Goal: Task Accomplishment & Management: Manage account settings

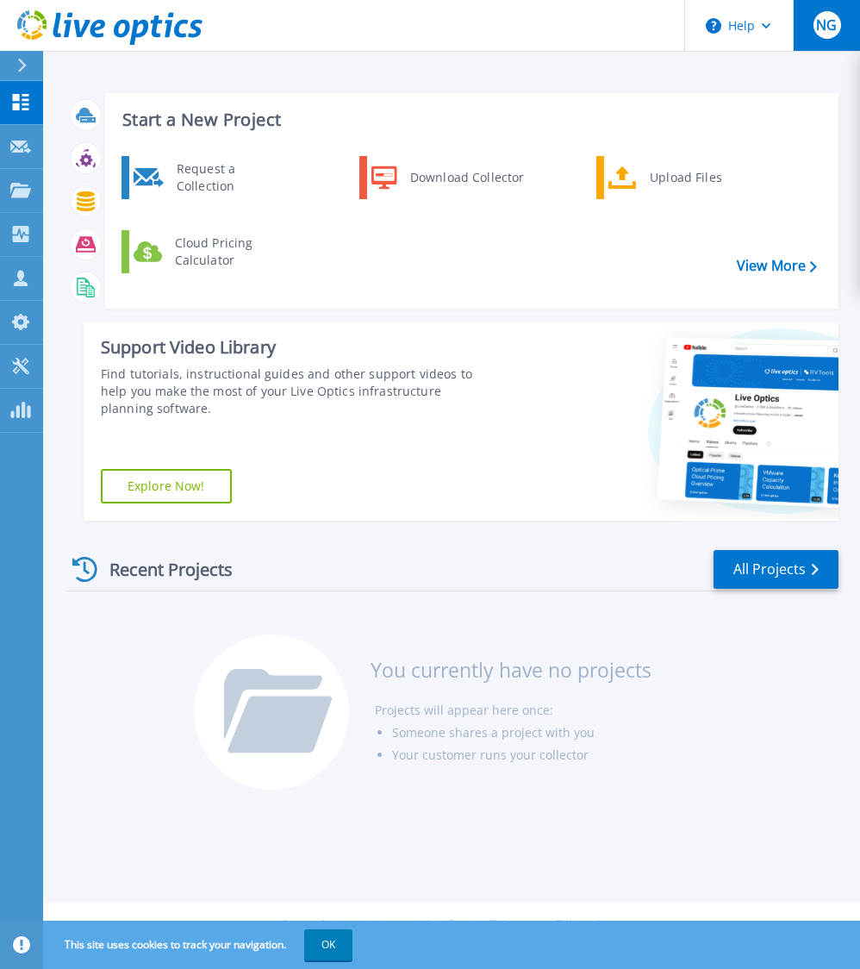
click at [824, 31] on span "NG" at bounding box center [826, 25] width 21 height 14
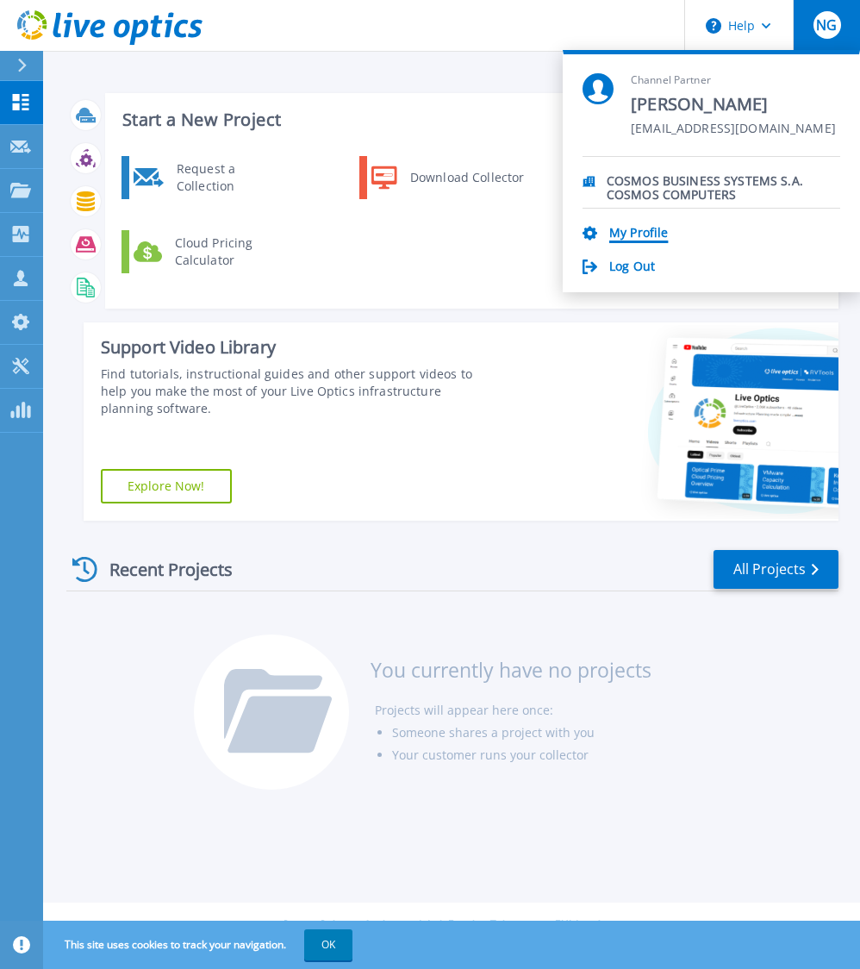
click at [645, 239] on link "My Profile" at bounding box center [638, 234] width 59 height 16
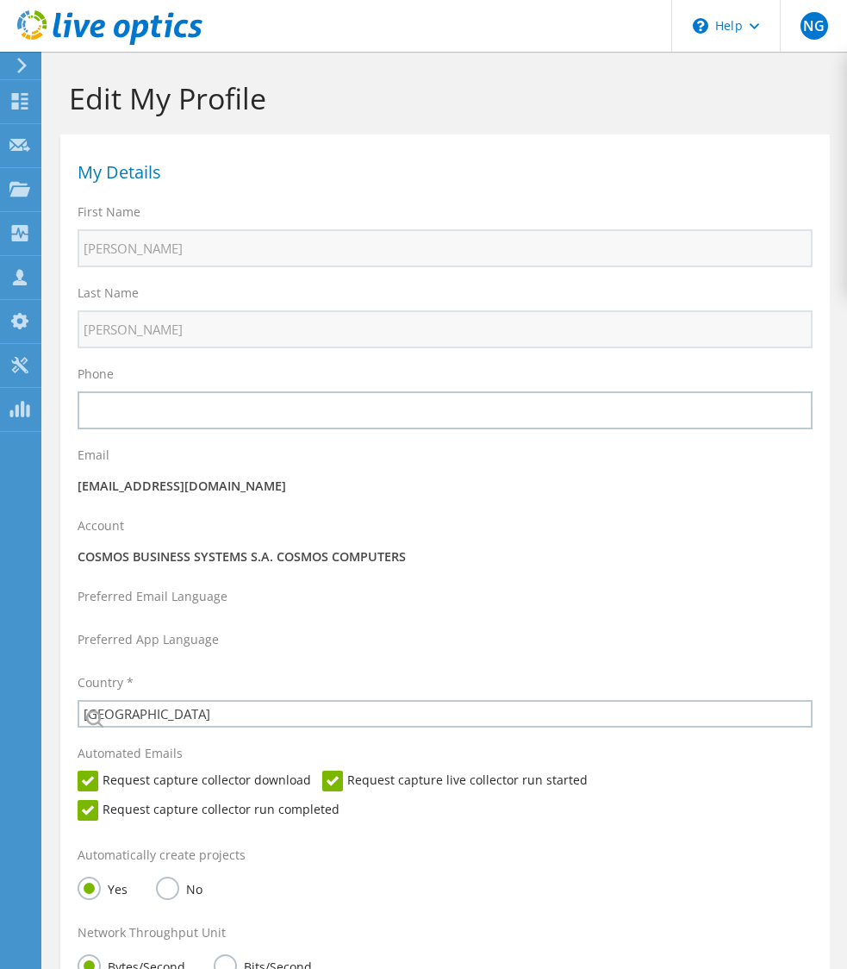
select select "87"
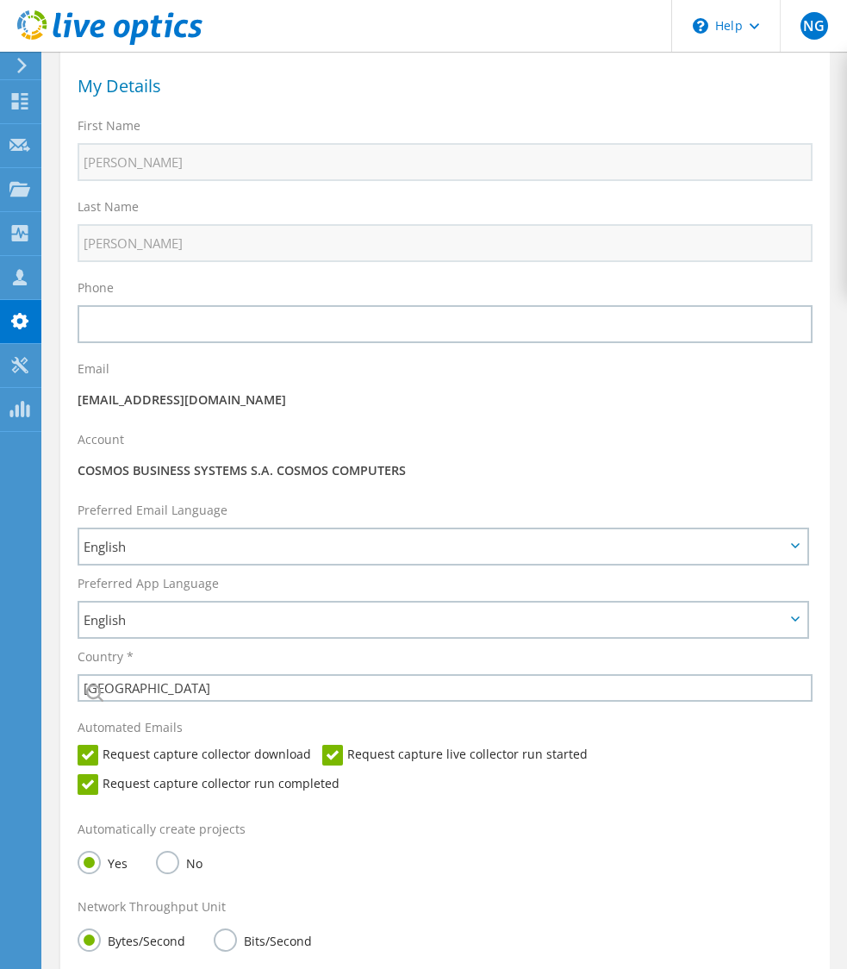
scroll to position [172, 0]
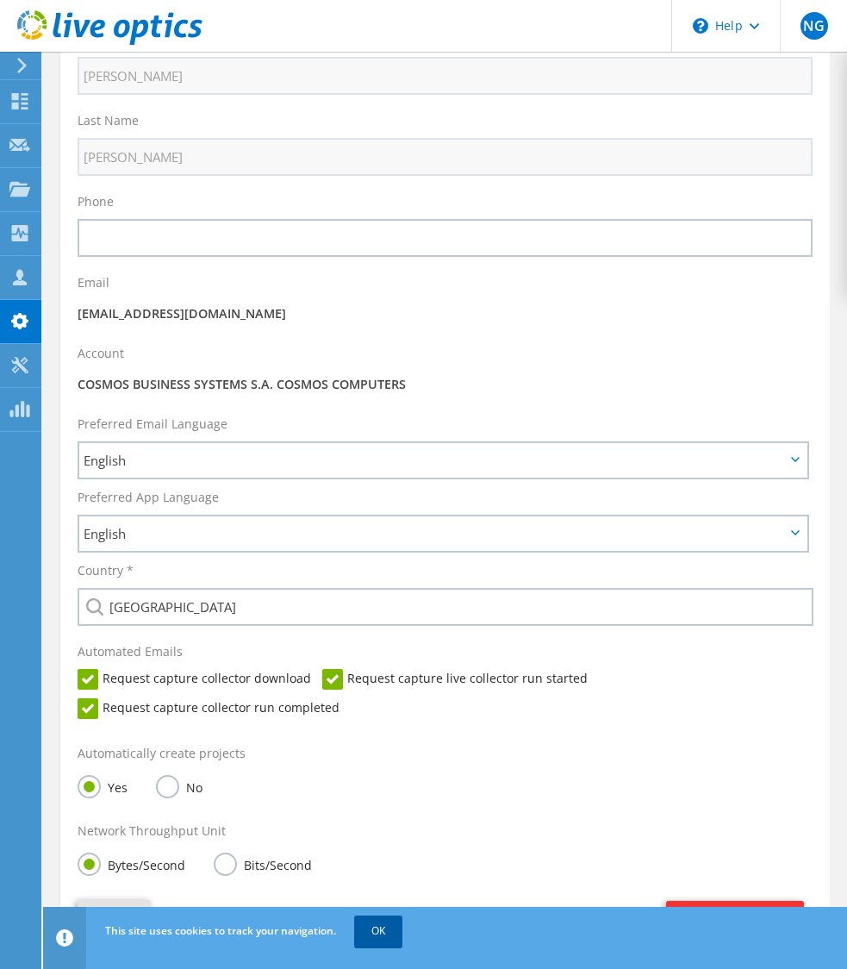
click at [383, 936] on link "OK" at bounding box center [378, 930] width 48 height 31
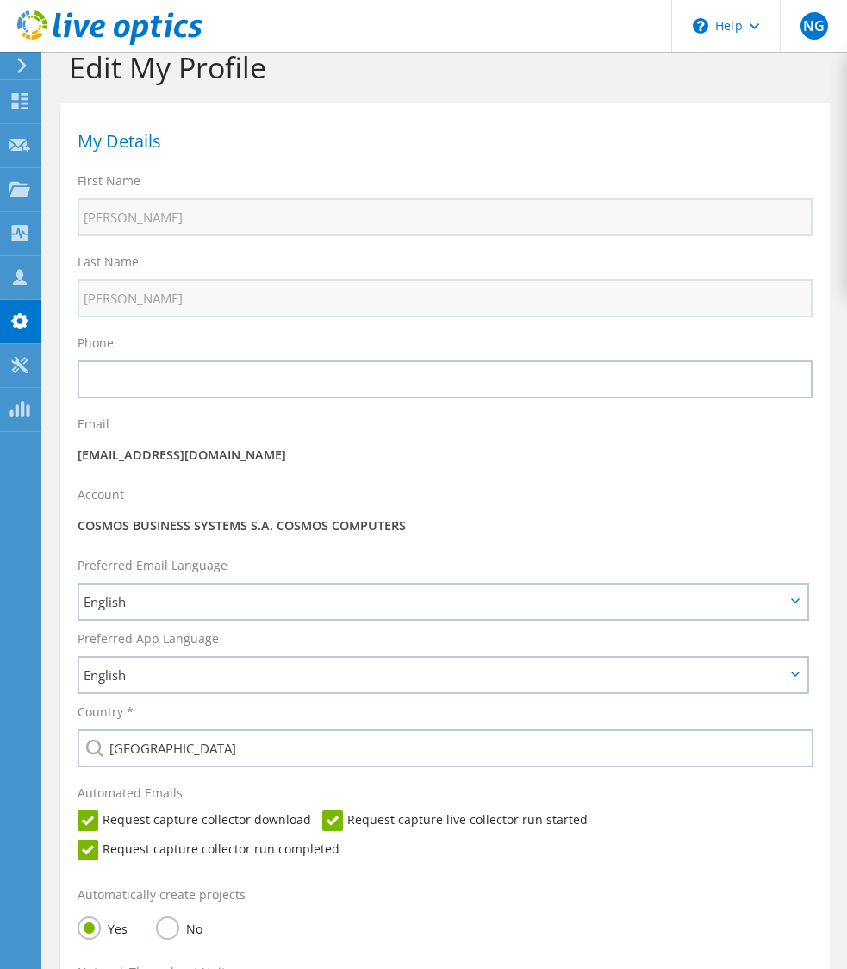
scroll to position [0, 0]
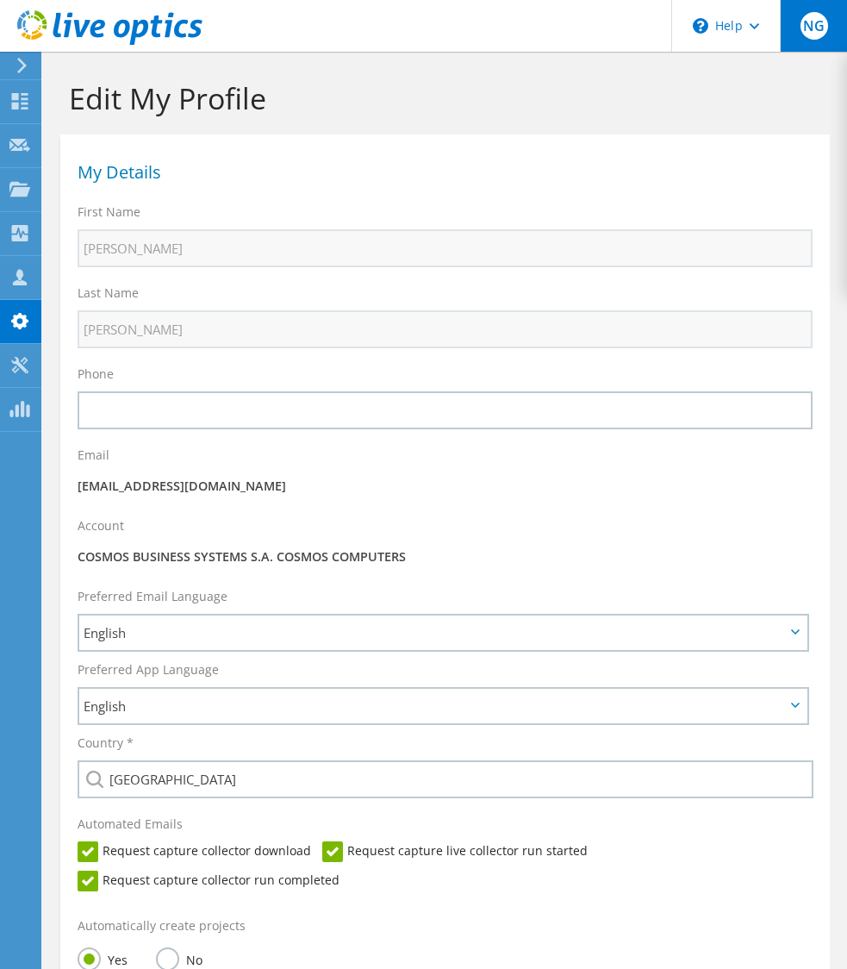
click at [807, 21] on span "NG" at bounding box center [815, 26] width 28 height 28
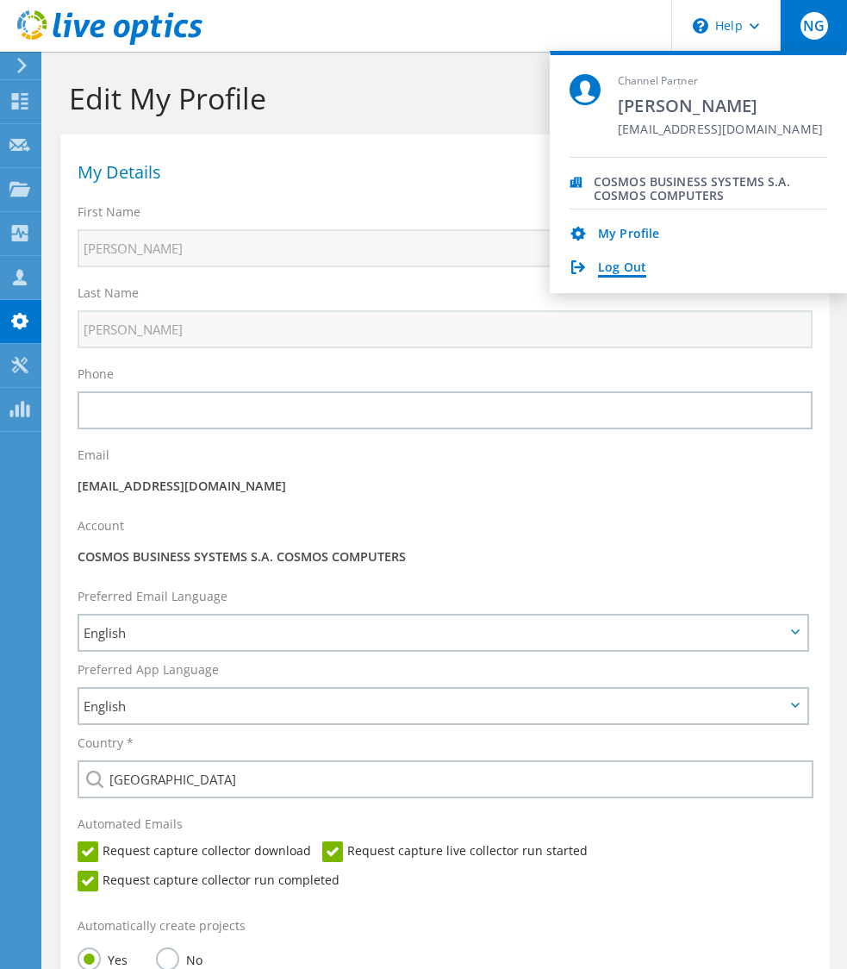
click at [626, 267] on link "Log Out" at bounding box center [622, 268] width 48 height 16
